Goal: Task Accomplishment & Management: Manage account settings

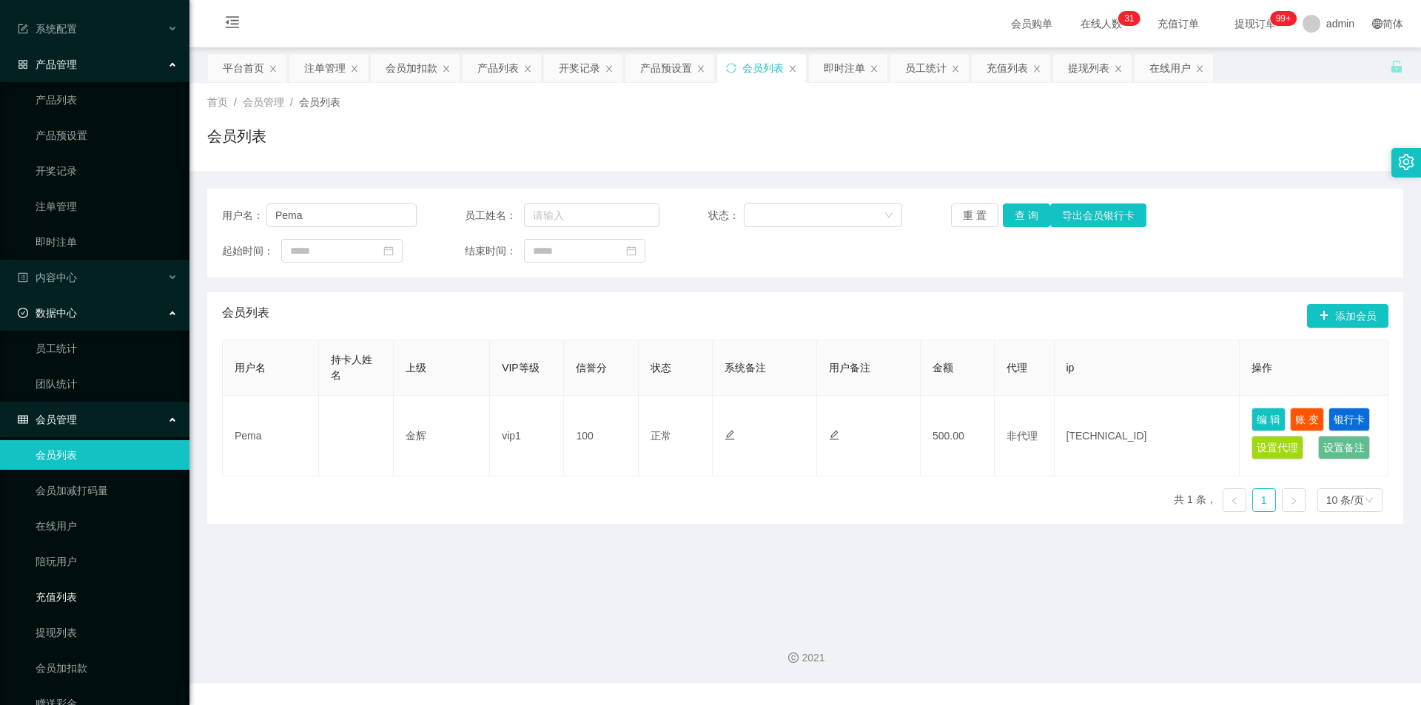
scroll to position [112, 0]
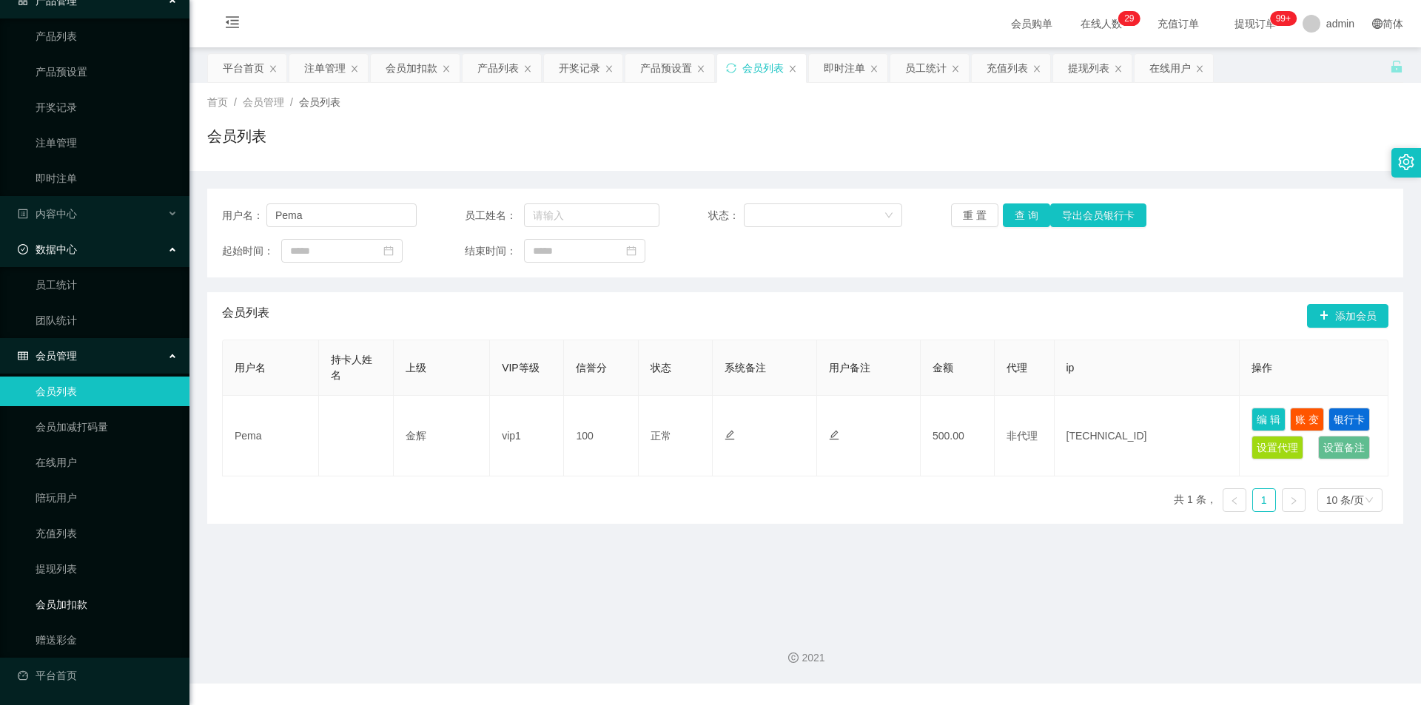
click at [64, 604] on link "会员加扣款" at bounding box center [107, 605] width 142 height 30
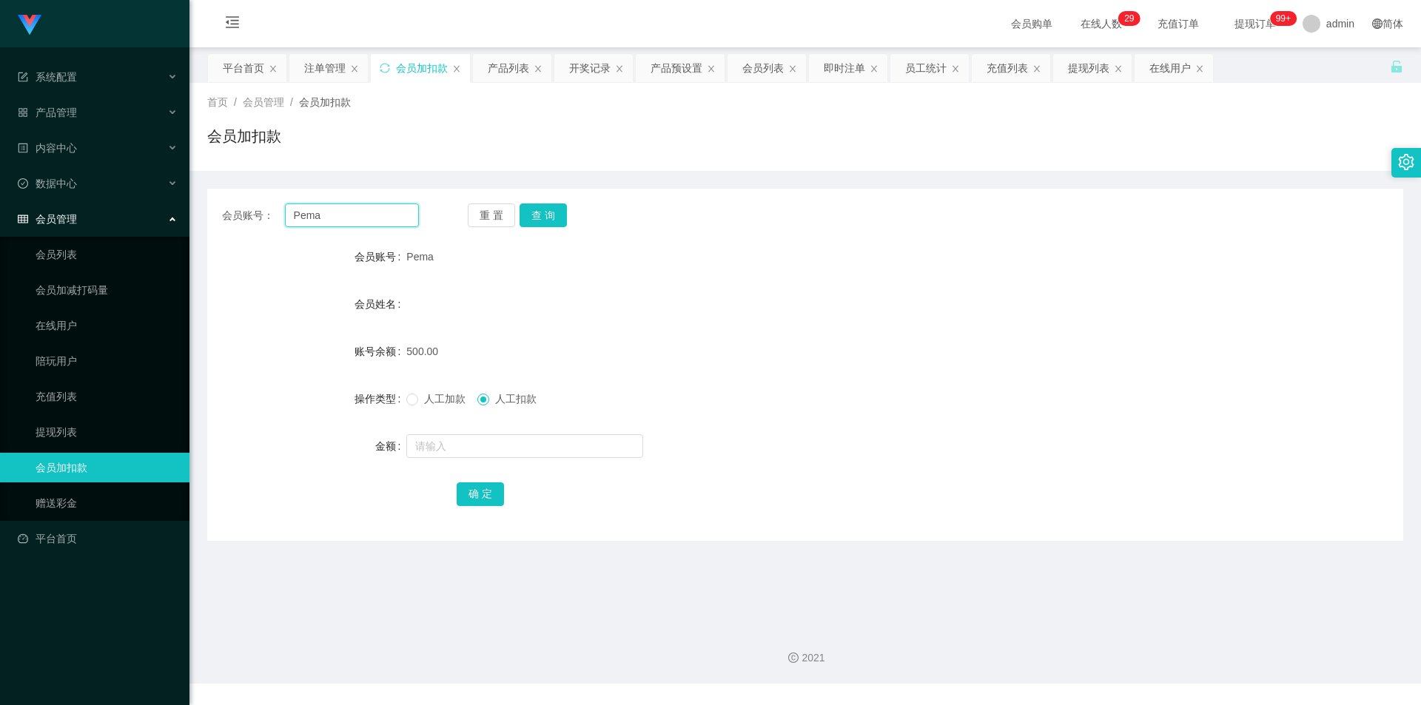
click at [369, 221] on input "Pema" at bounding box center [352, 216] width 134 height 24
paste input "Happy888"
type input "Happy888"
click at [549, 213] on button "查 询" at bounding box center [543, 216] width 47 height 24
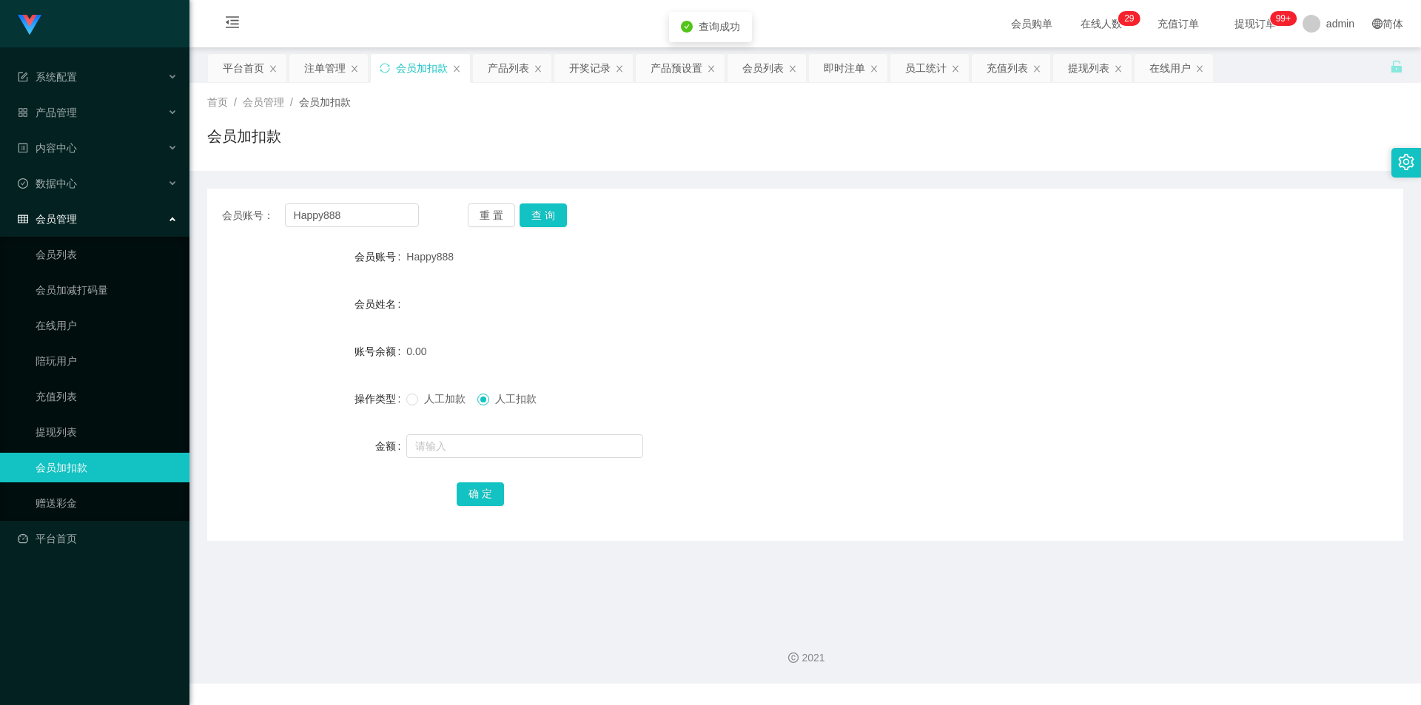
click at [432, 405] on span "人工加款" at bounding box center [444, 399] width 53 height 12
click at [480, 451] on input "text" at bounding box center [524, 447] width 237 height 24
type input "100"
click at [478, 499] on button "确 定" at bounding box center [480, 495] width 47 height 24
drag, startPoint x: 90, startPoint y: 113, endPoint x: 110, endPoint y: 161, distance: 52.4
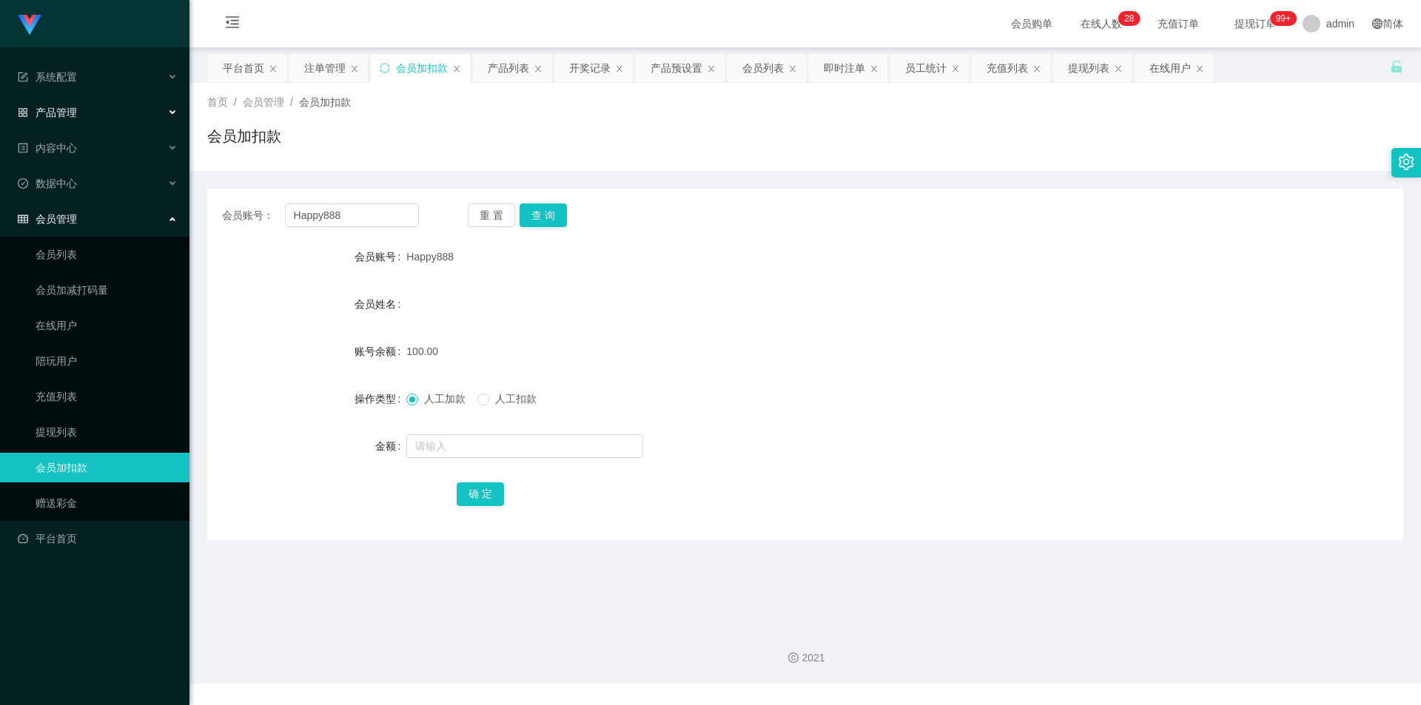
click at [89, 113] on div "产品管理" at bounding box center [95, 113] width 190 height 30
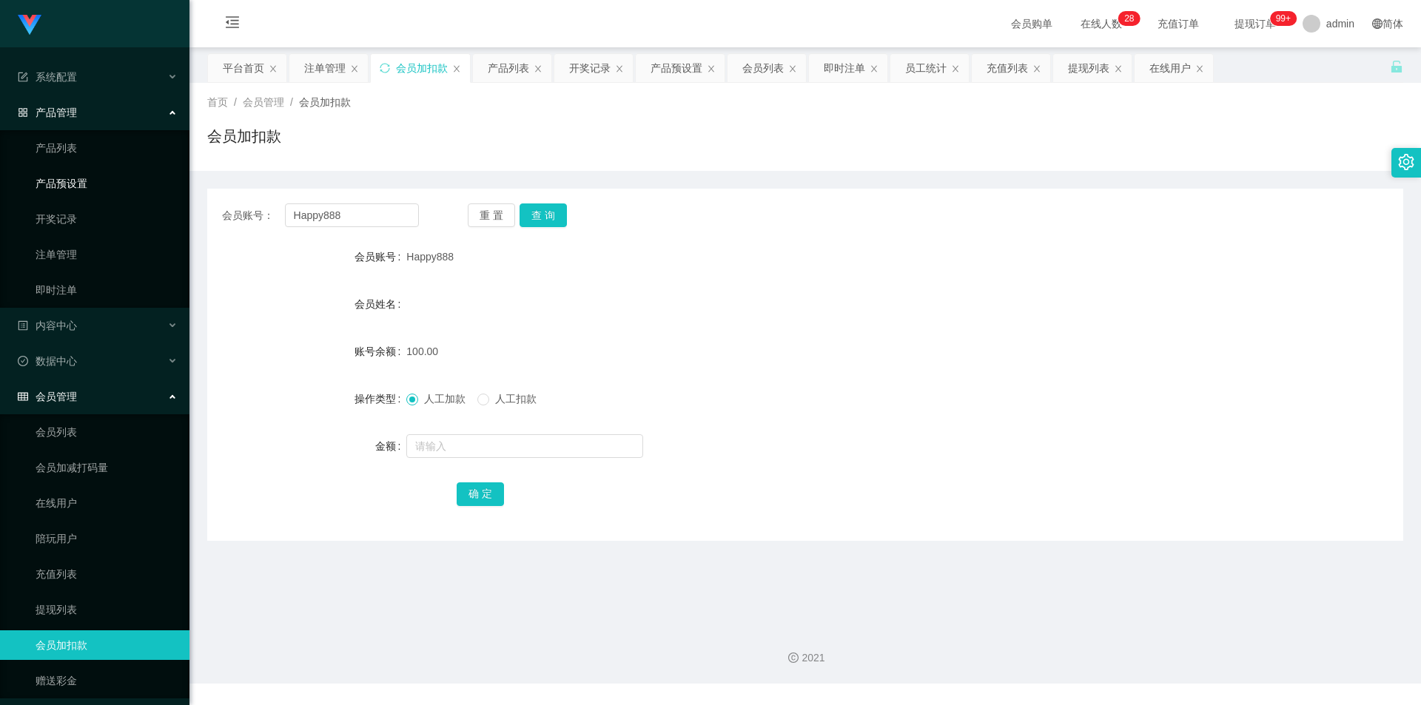
click at [81, 181] on link "产品预设置" at bounding box center [107, 184] width 142 height 30
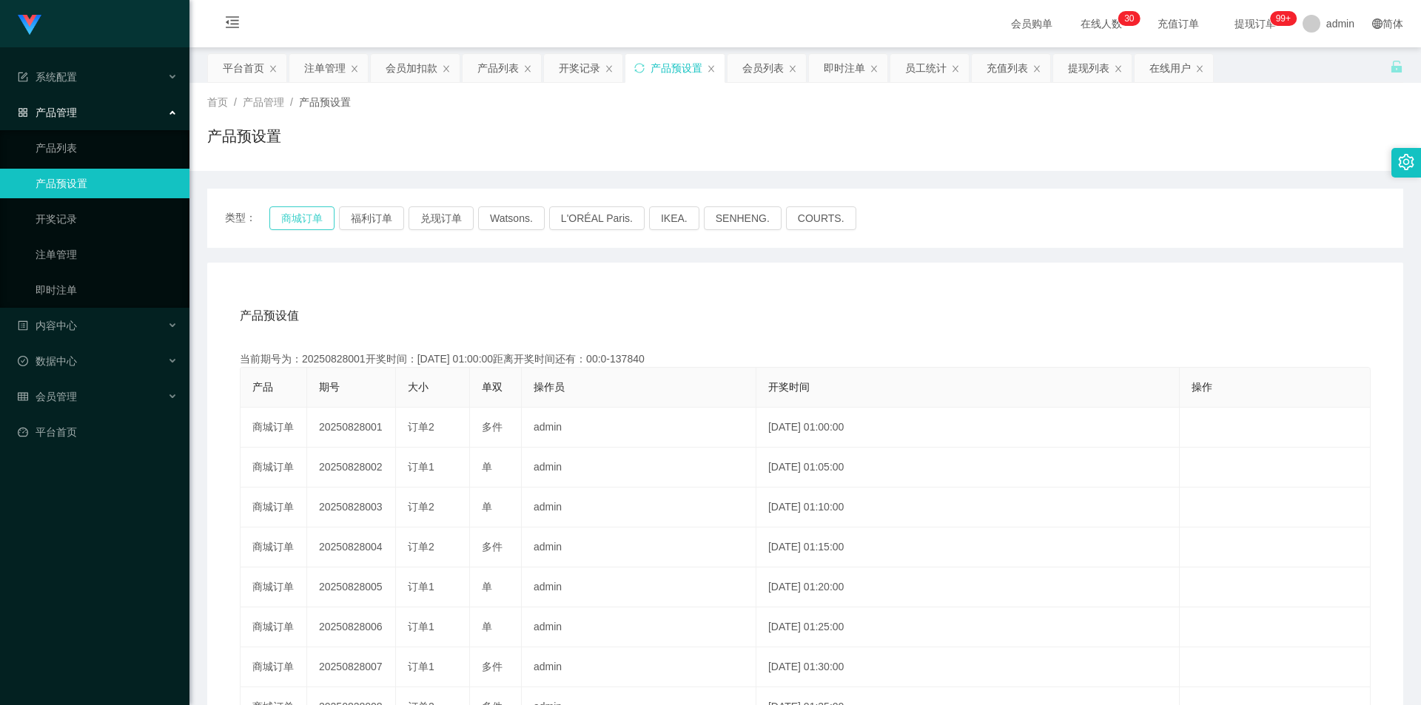
click at [309, 218] on button "商城订单" at bounding box center [301, 219] width 65 height 24
click at [95, 400] on div "会员管理" at bounding box center [95, 397] width 190 height 30
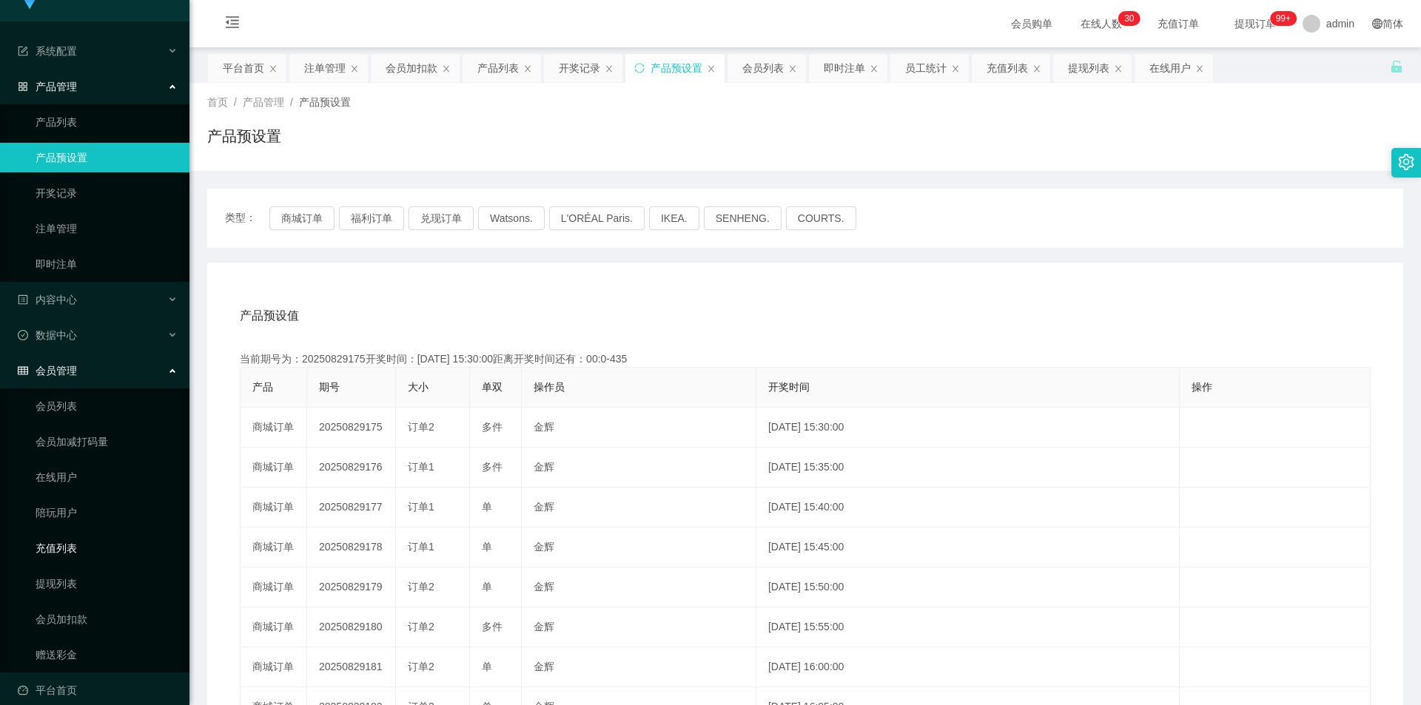
scroll to position [41, 0]
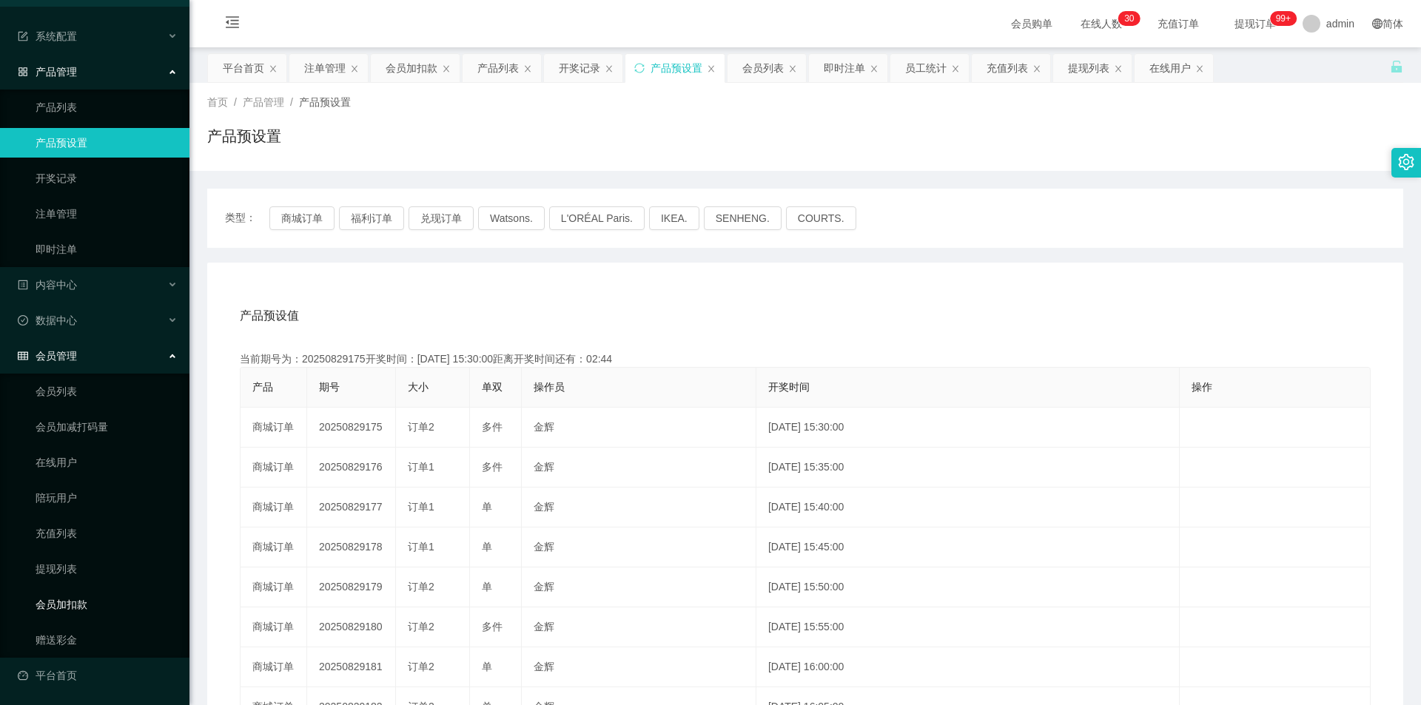
drag, startPoint x: 71, startPoint y: 608, endPoint x: 128, endPoint y: 591, distance: 59.5
click at [71, 606] on link "会员加扣款" at bounding box center [107, 605] width 142 height 30
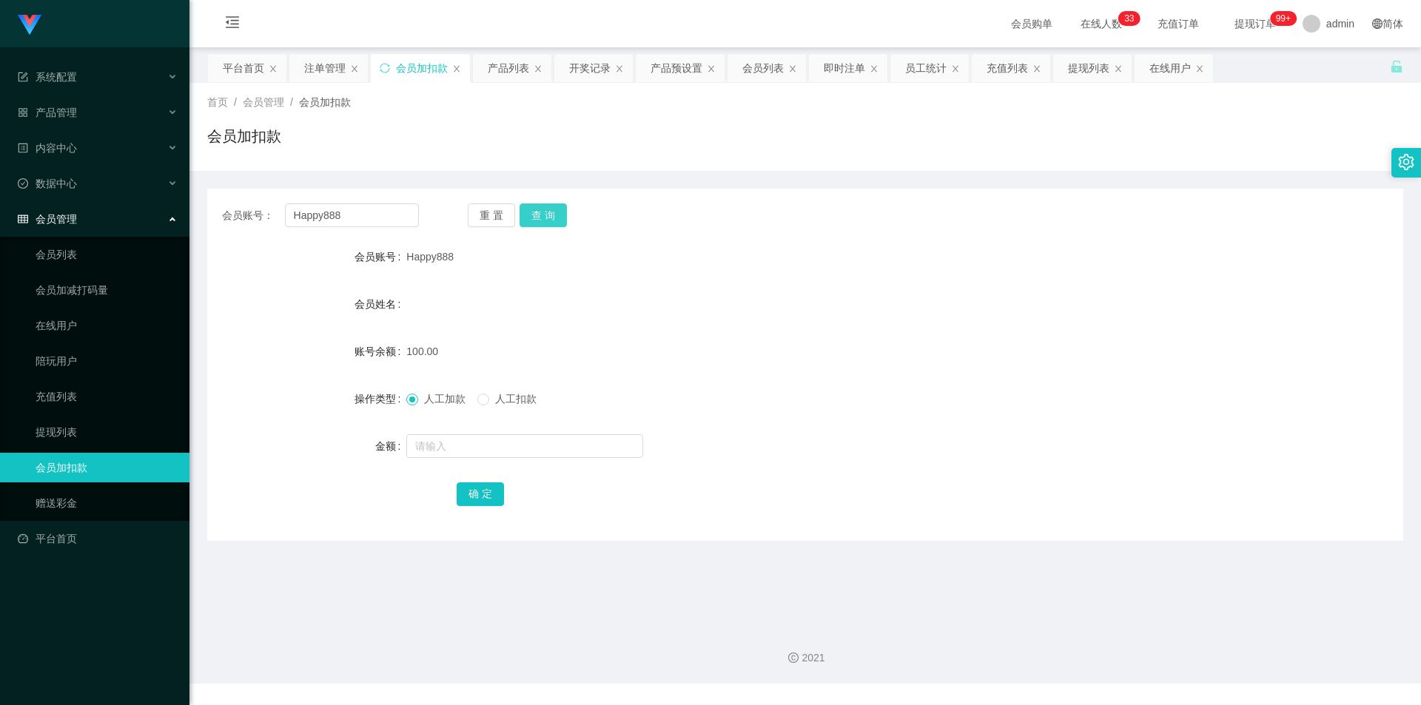
click at [555, 207] on button "查 询" at bounding box center [543, 216] width 47 height 24
click at [555, 207] on div "重 置 查 询" at bounding box center [566, 216] width 197 height 24
click at [495, 400] on span "人工扣款" at bounding box center [515, 399] width 53 height 12
click at [522, 452] on input "text" at bounding box center [524, 447] width 237 height 24
type input "130"
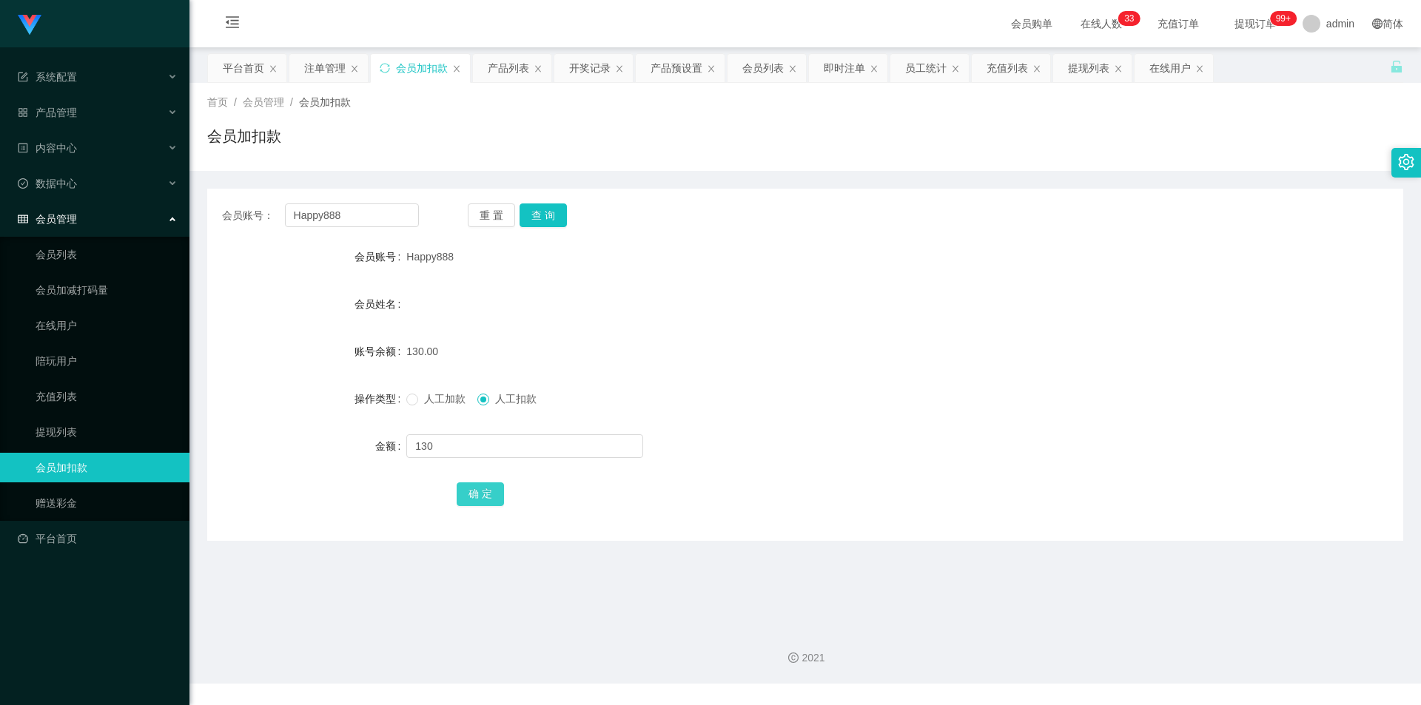
click at [496, 487] on button "确 定" at bounding box center [480, 495] width 47 height 24
click at [745, 294] on div "会员姓名" at bounding box center [805, 304] width 1196 height 30
click at [104, 116] on div "产品管理" at bounding box center [95, 113] width 190 height 30
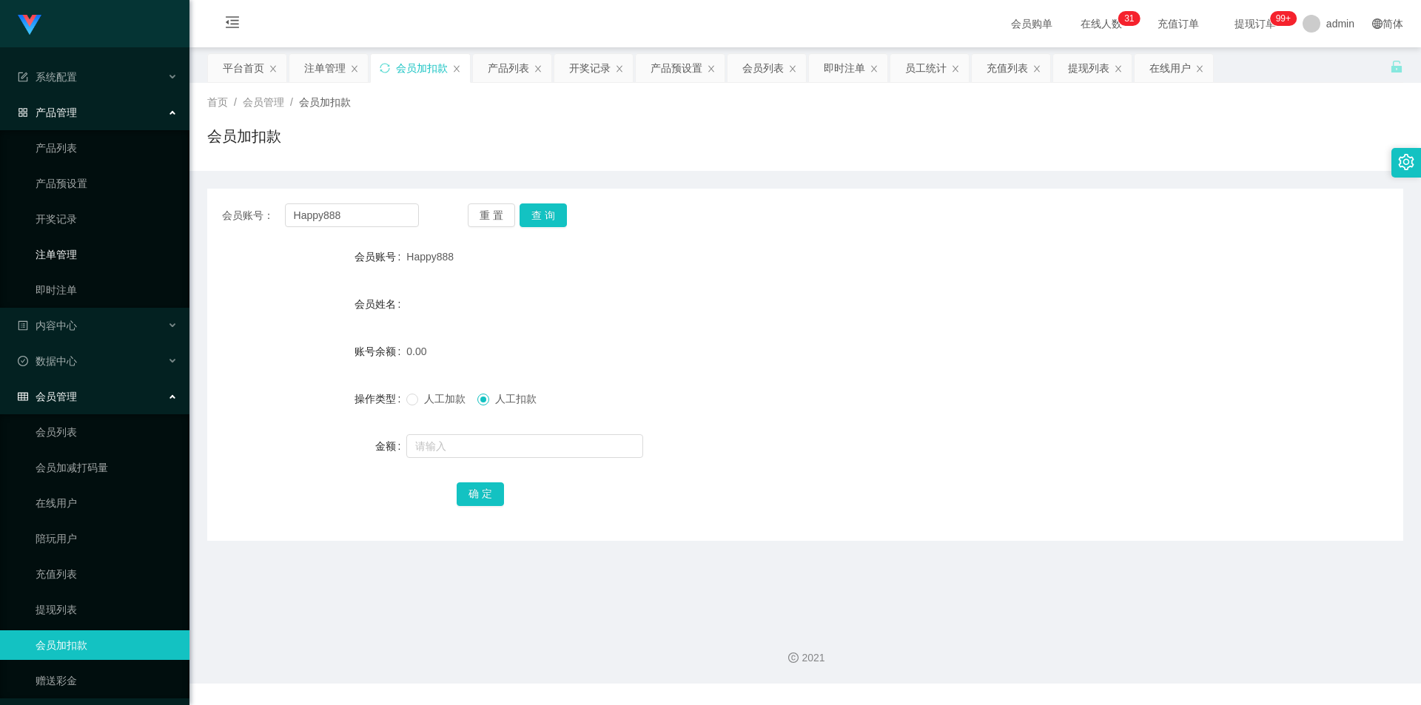
click at [92, 261] on link "注单管理" at bounding box center [107, 255] width 142 height 30
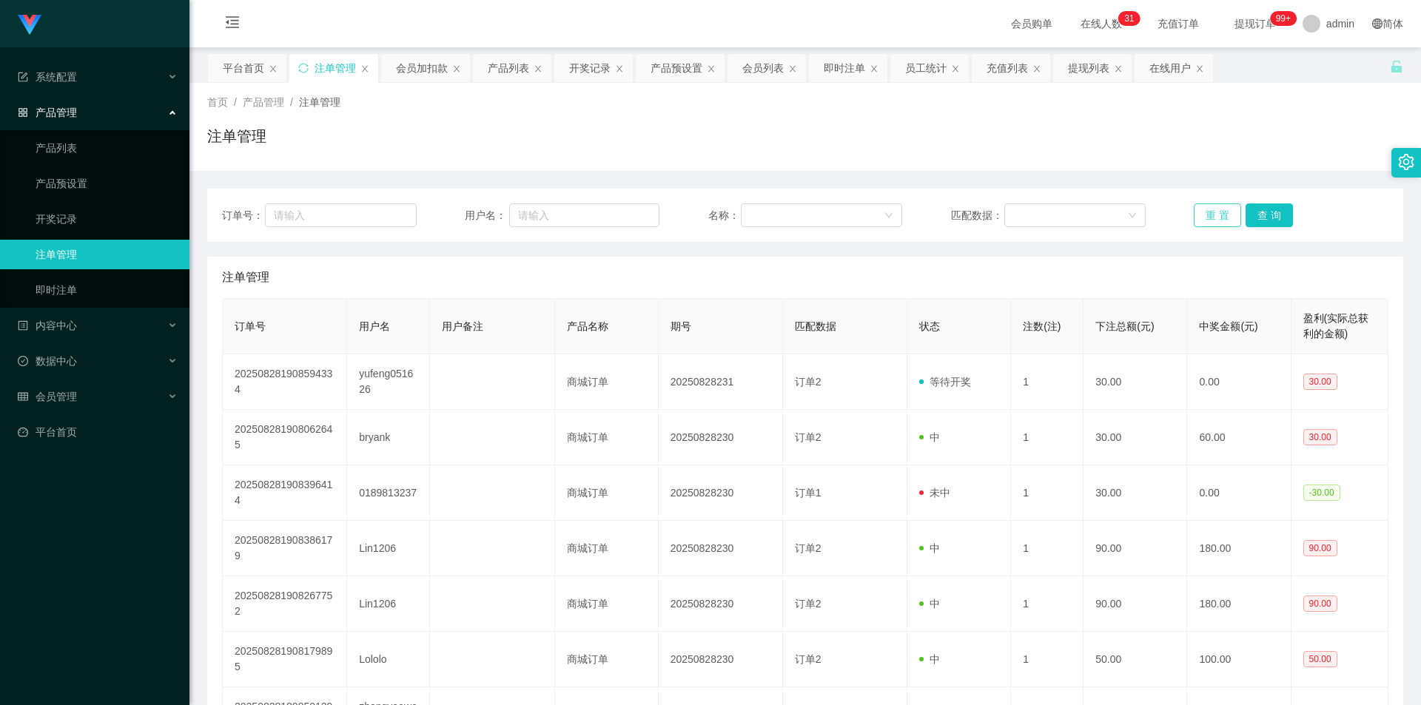
click at [1202, 216] on button "重 置" at bounding box center [1217, 216] width 47 height 24
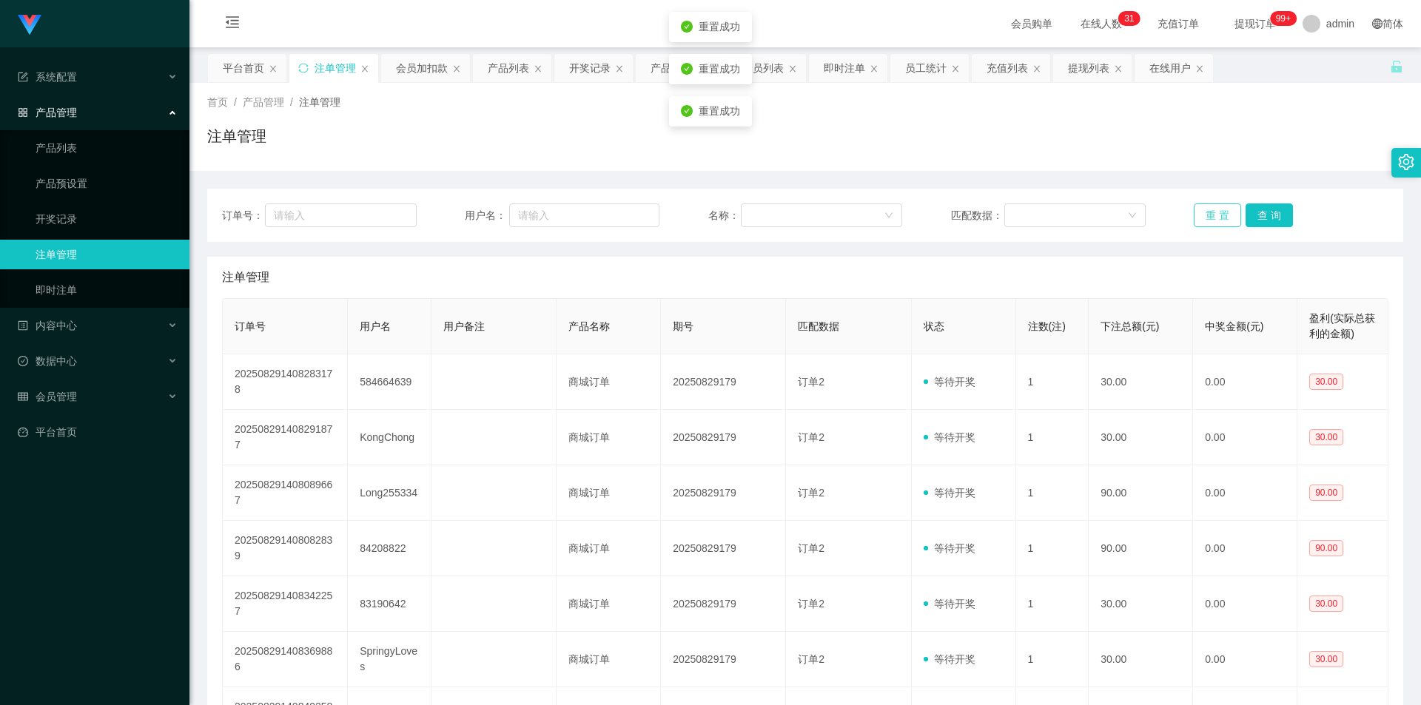
click at [1202, 216] on button "重 置" at bounding box center [1217, 216] width 47 height 24
click at [1205, 207] on button "重 置" at bounding box center [1217, 216] width 47 height 24
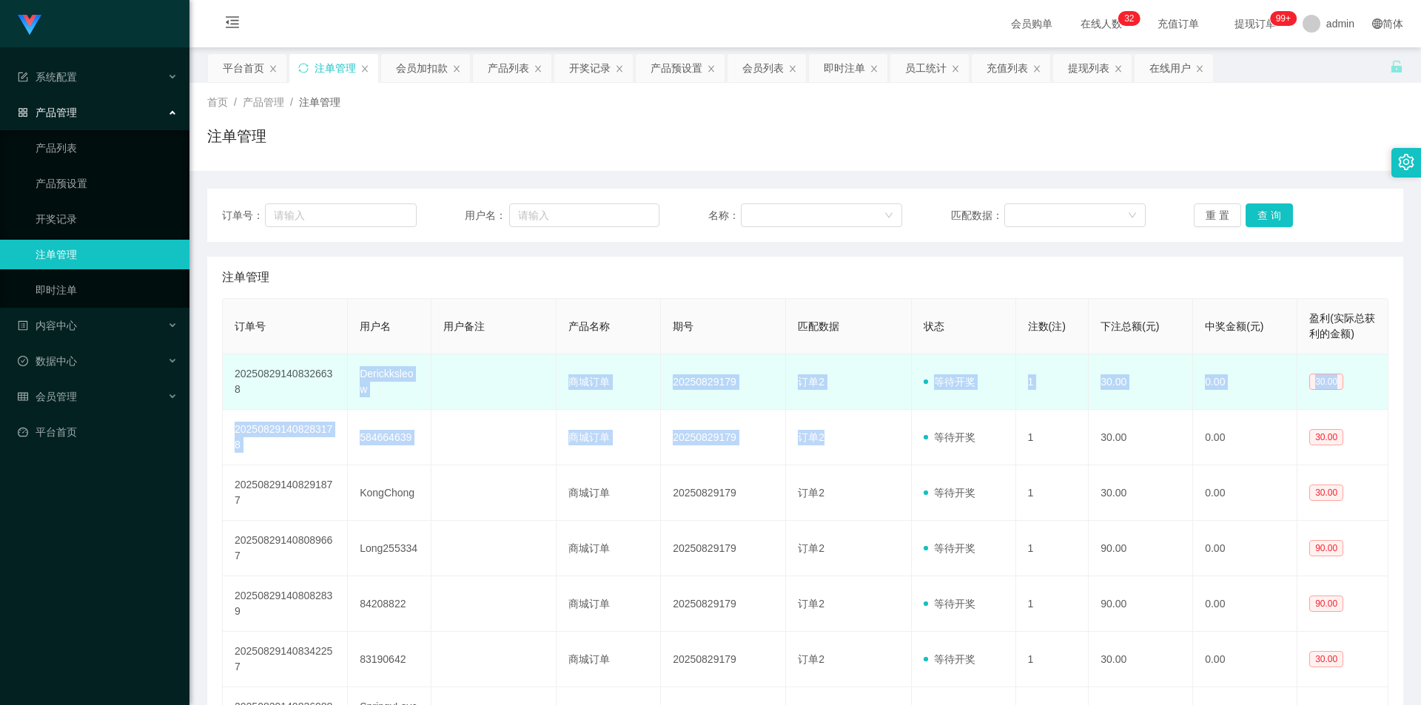
drag, startPoint x: 360, startPoint y: 371, endPoint x: 1045, endPoint y: 401, distance: 685.4
click at [910, 416] on tbody "202508291408326638 Derickksleow 商城订单 20250829179 订单2 等待开奖 1 30.00 0.00 30.00 20…" at bounding box center [806, 632] width 1166 height 555
click at [1288, 359] on td "0.00" at bounding box center [1245, 383] width 104 height 56
